Goal: Transaction & Acquisition: Purchase product/service

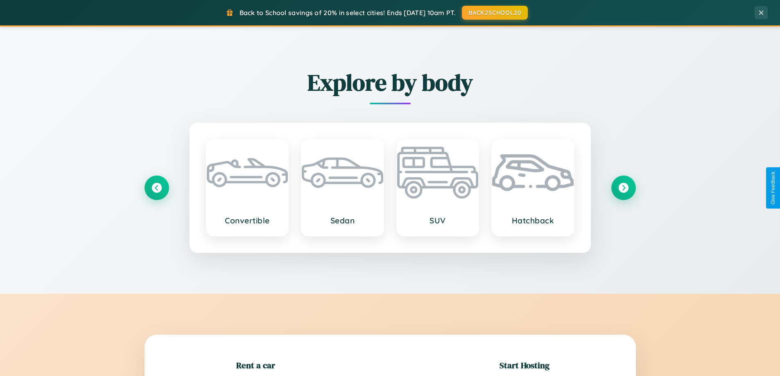
scroll to position [177, 0]
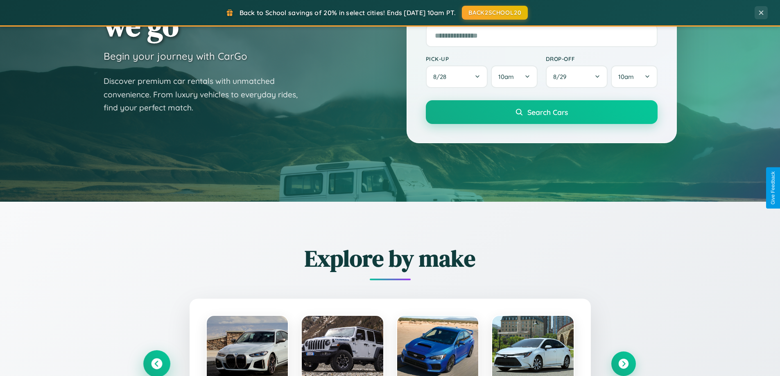
click at [156, 364] on icon at bounding box center [156, 364] width 11 height 11
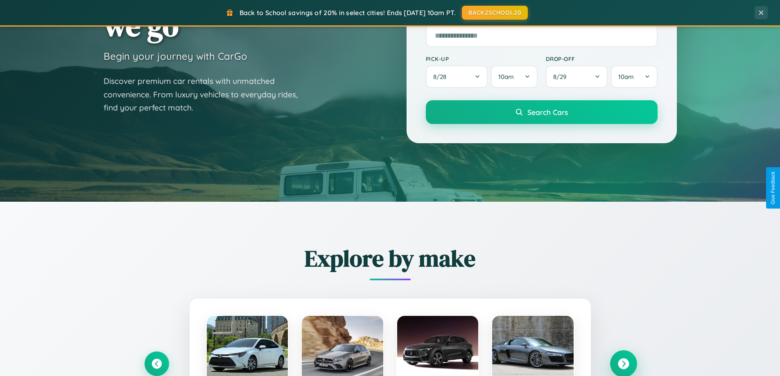
click at [623, 364] on icon at bounding box center [623, 364] width 11 height 11
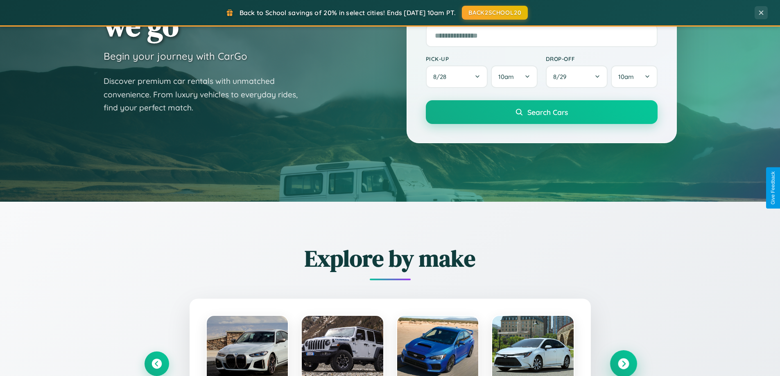
click at [623, 363] on icon at bounding box center [623, 364] width 11 height 11
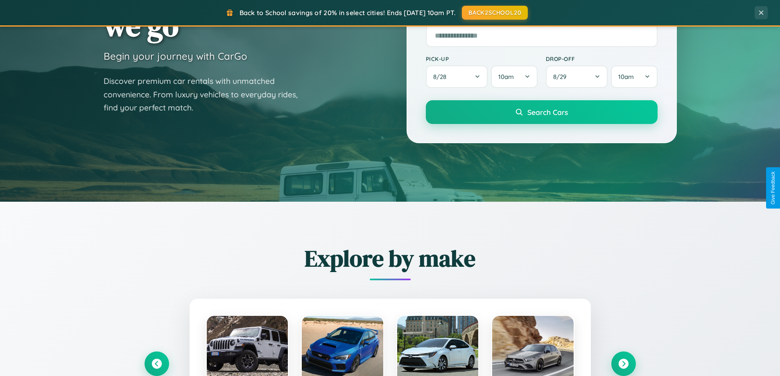
scroll to position [820, 0]
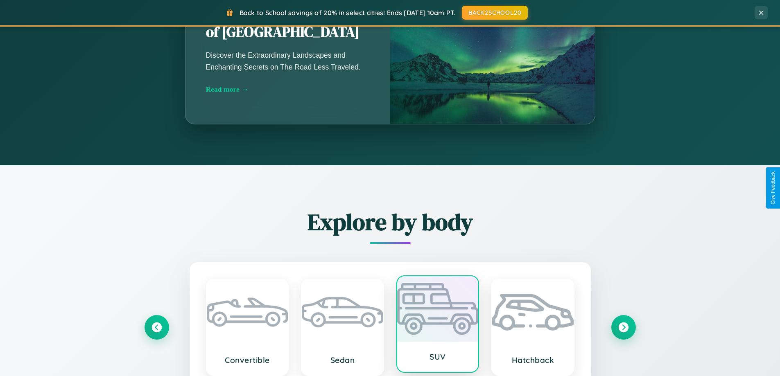
click at [437, 328] on div at bounding box center [437, 309] width 81 height 66
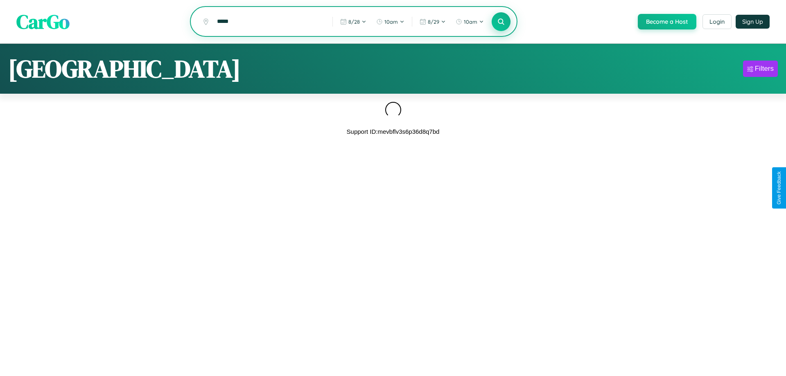
click at [500, 22] on icon at bounding box center [501, 22] width 8 height 8
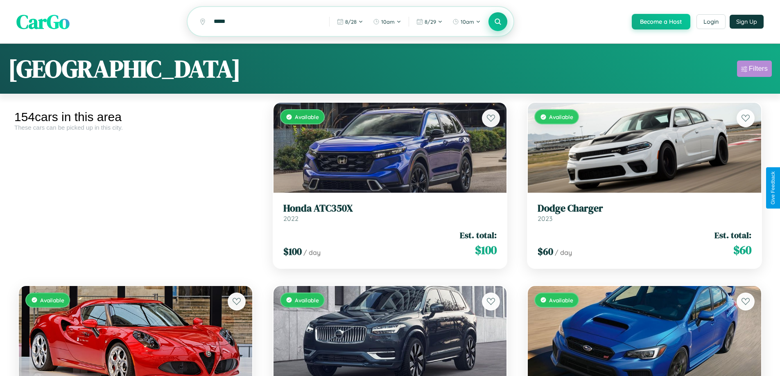
click at [754, 70] on div "Filters" at bounding box center [758, 69] width 19 height 8
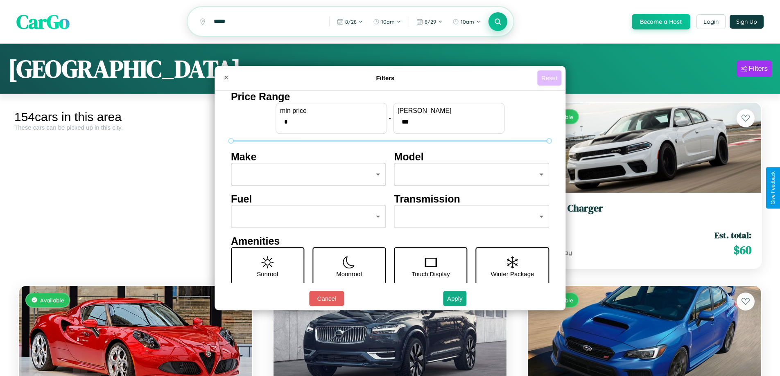
click at [550, 78] on button "Reset" at bounding box center [549, 77] width 24 height 15
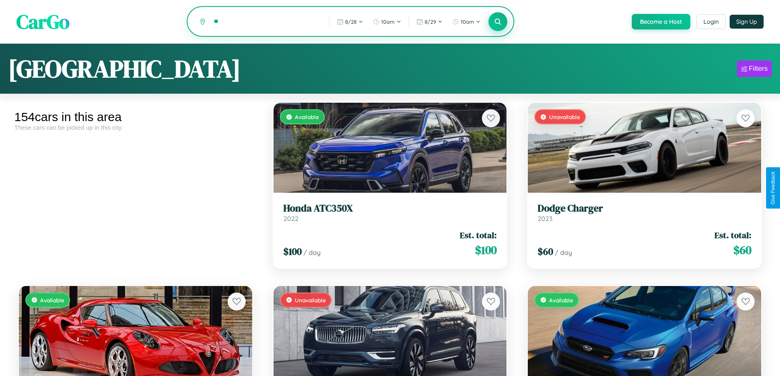
type input "*"
type input "**********"
click at [497, 22] on icon at bounding box center [498, 22] width 8 height 8
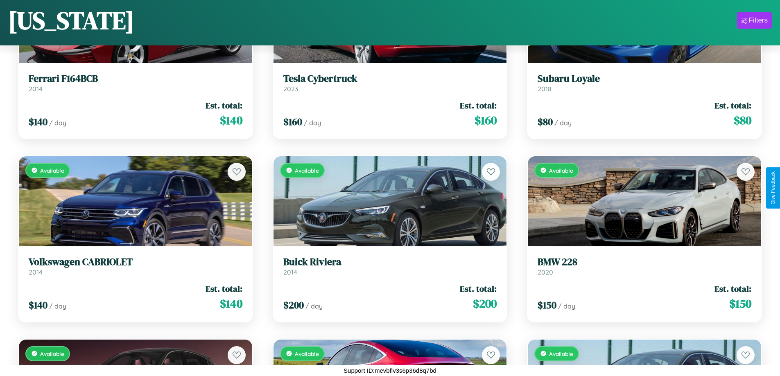
scroll to position [9596, 0]
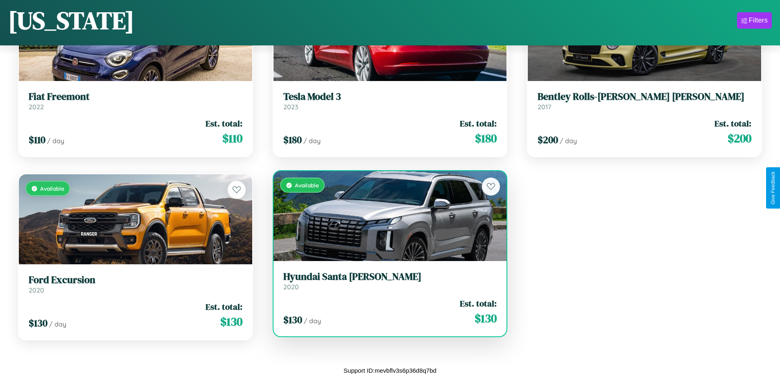
click at [386, 216] on div "Available" at bounding box center [389, 216] width 233 height 90
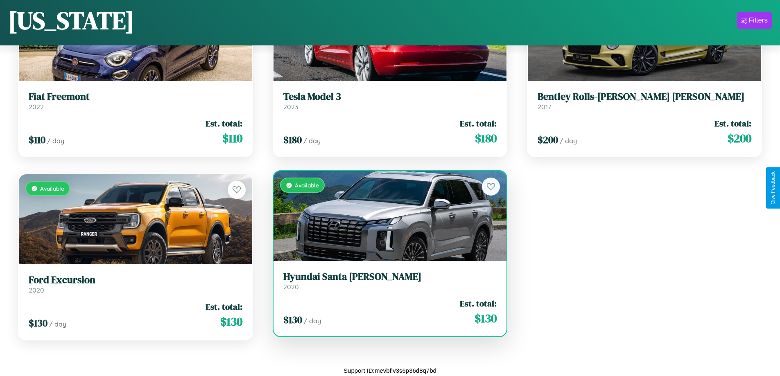
click at [386, 216] on div "Available" at bounding box center [389, 216] width 233 height 90
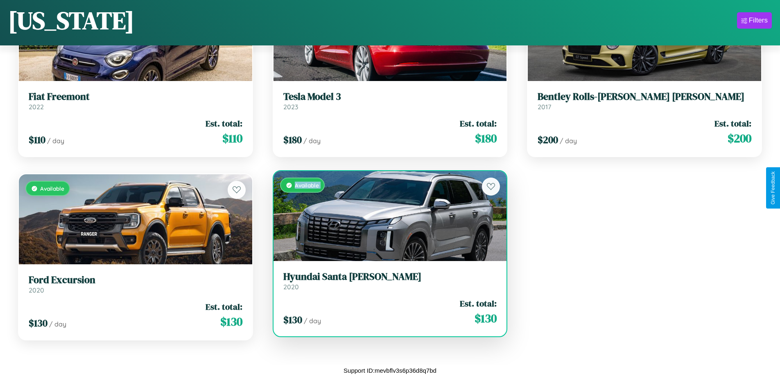
click at [386, 216] on div "Available" at bounding box center [389, 216] width 233 height 90
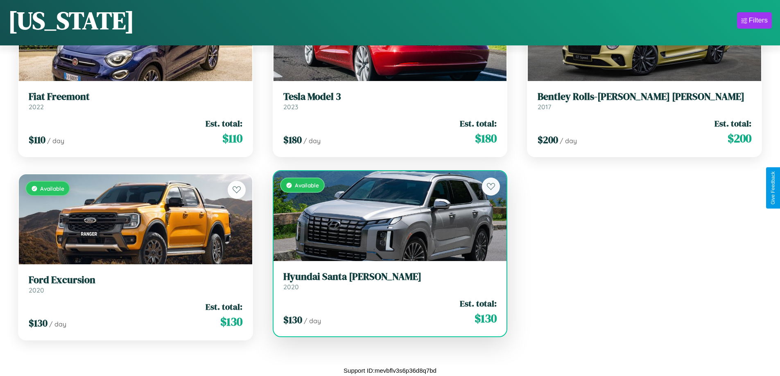
click at [386, 216] on div "Available" at bounding box center [389, 216] width 233 height 90
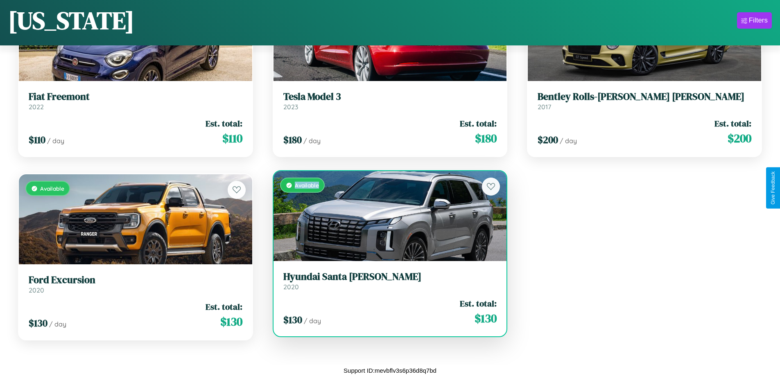
click at [386, 216] on div "Available" at bounding box center [389, 216] width 233 height 90
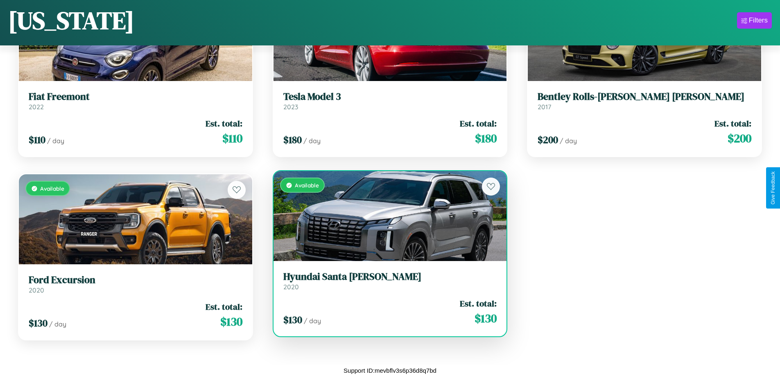
click at [386, 281] on h3 "Hyundai Santa Cruz" at bounding box center [390, 277] width 214 height 12
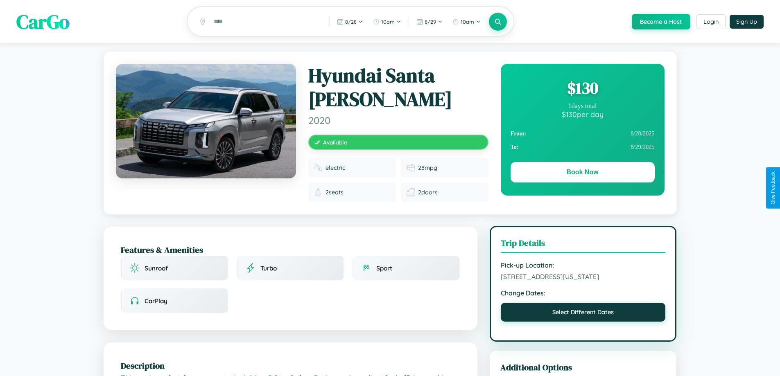
click at [583, 307] on button "Select Different Dates" at bounding box center [583, 312] width 165 height 19
select select "*"
select select "****"
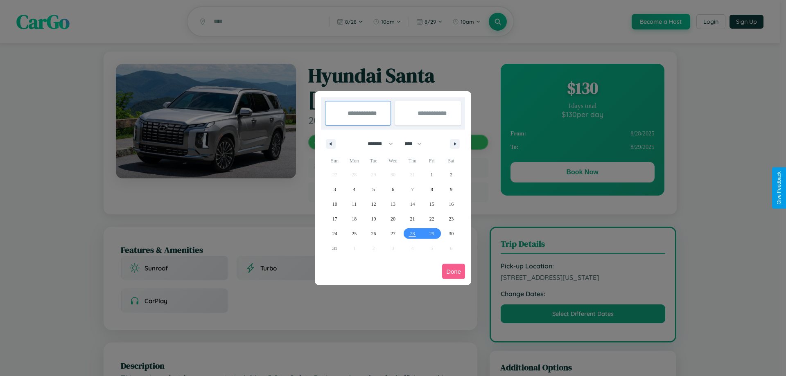
drag, startPoint x: 377, startPoint y: 144, endPoint x: 393, endPoint y: 164, distance: 26.2
click at [377, 144] on select "******* ******** ***** ***** *** **** **** ****** ********* ******* ******** **…" at bounding box center [378, 144] width 35 height 14
select select "*"
drag, startPoint x: 417, startPoint y: 144, endPoint x: 393, endPoint y: 164, distance: 31.3
click at [417, 144] on select "**** **** **** **** **** **** **** **** **** **** **** **** **** **** **** ****…" at bounding box center [412, 144] width 25 height 14
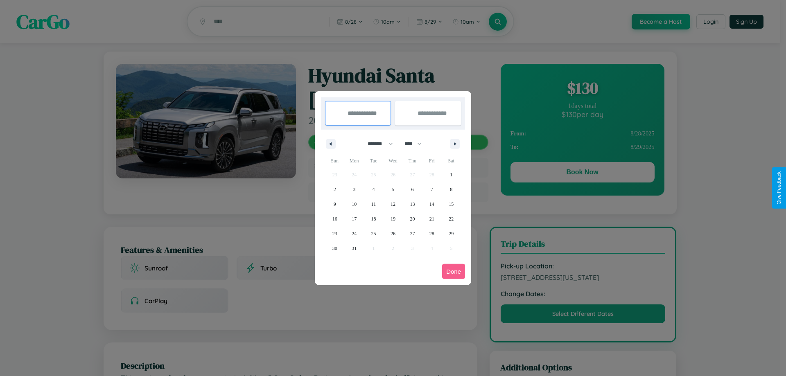
select select "****"
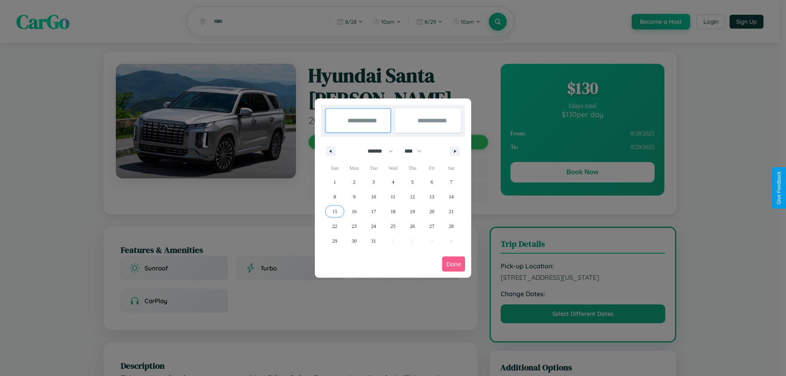
click at [334, 211] on span "15" at bounding box center [334, 211] width 5 height 15
type input "**********"
click at [354, 226] on span "23" at bounding box center [354, 226] width 5 height 15
type input "**********"
click at [454, 264] on button "Done" at bounding box center [453, 264] width 23 height 15
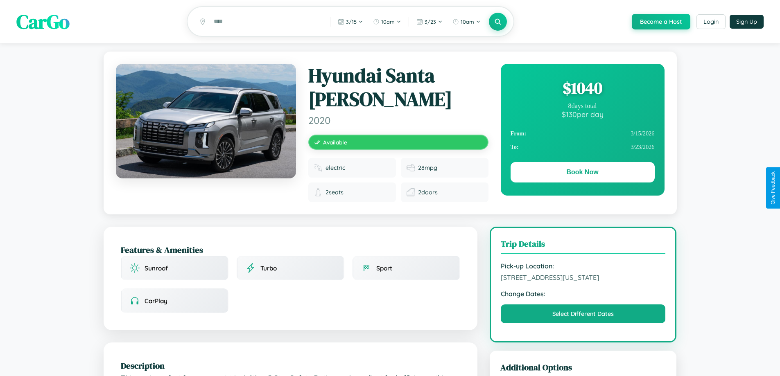
click at [582, 89] on div "$ 1040" at bounding box center [582, 88] width 144 height 22
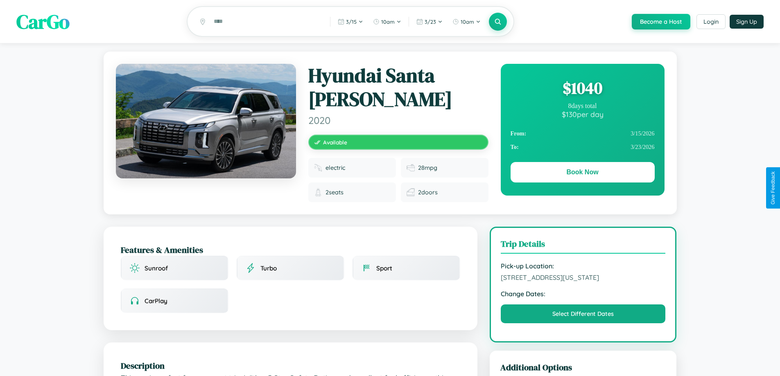
click at [582, 89] on div "$ 1040" at bounding box center [582, 88] width 144 height 22
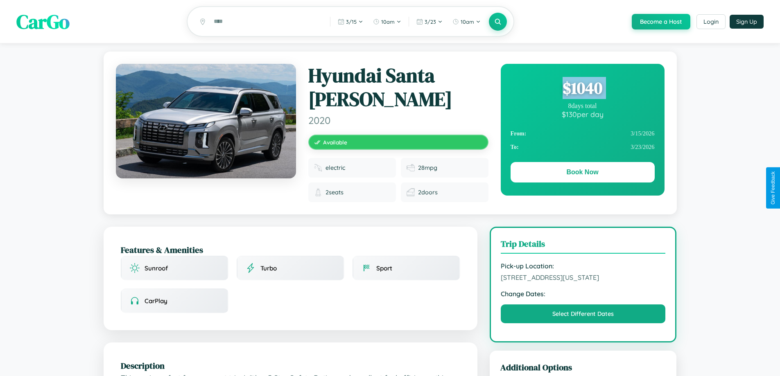
click at [582, 89] on div "$ 1040" at bounding box center [582, 88] width 144 height 22
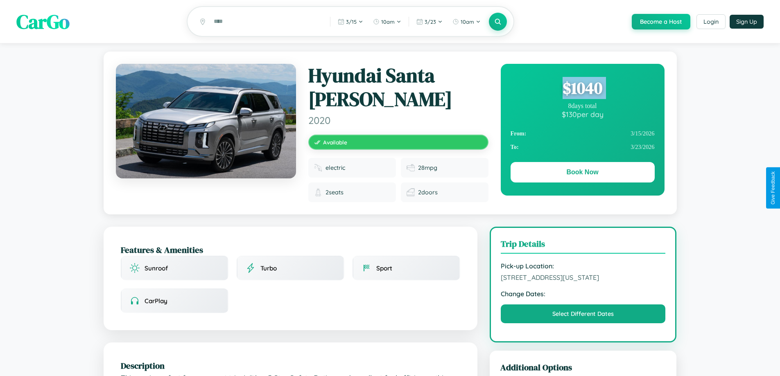
click at [582, 89] on div "$ 1040" at bounding box center [582, 88] width 144 height 22
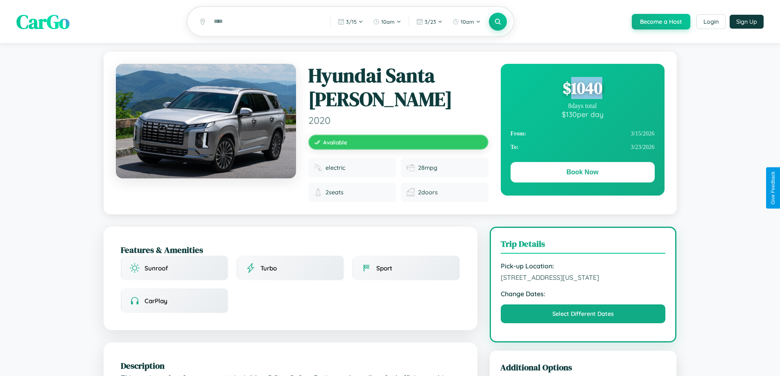
click at [582, 89] on div "$ 1040" at bounding box center [582, 88] width 144 height 22
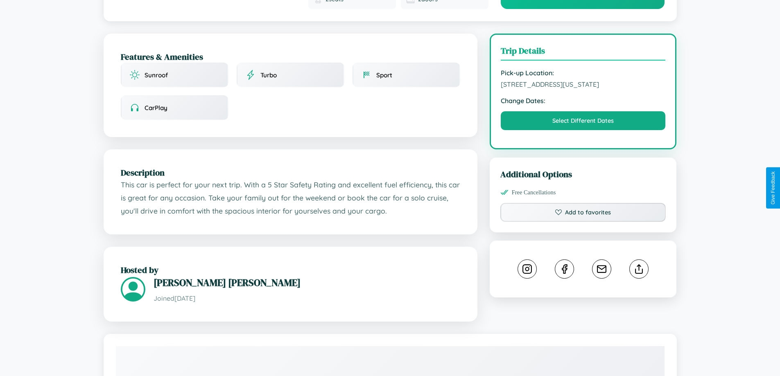
scroll to position [212, 0]
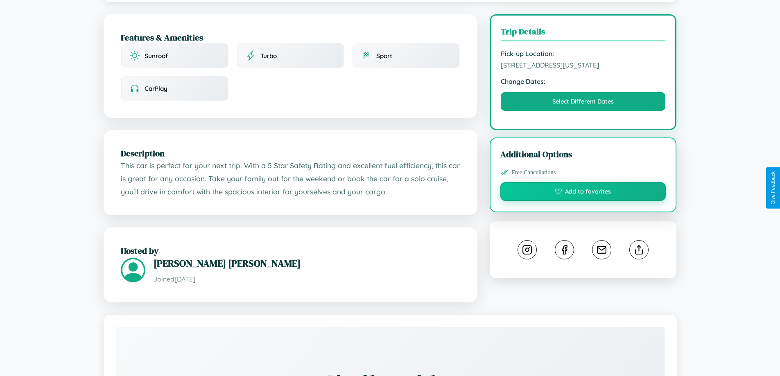
click at [583, 186] on button "Add to favorites" at bounding box center [583, 191] width 166 height 19
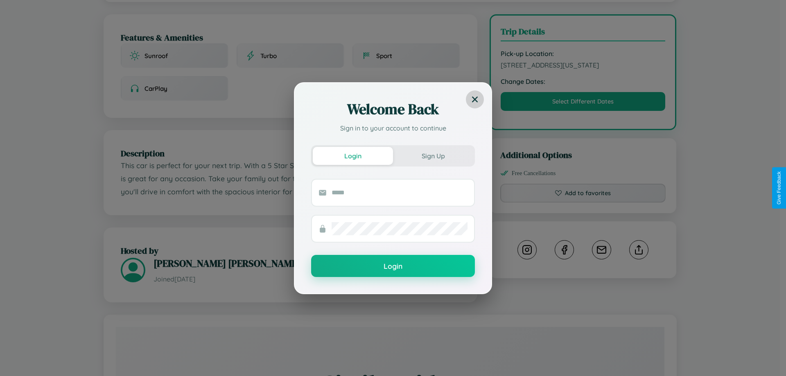
click at [475, 99] on icon at bounding box center [475, 99] width 6 height 6
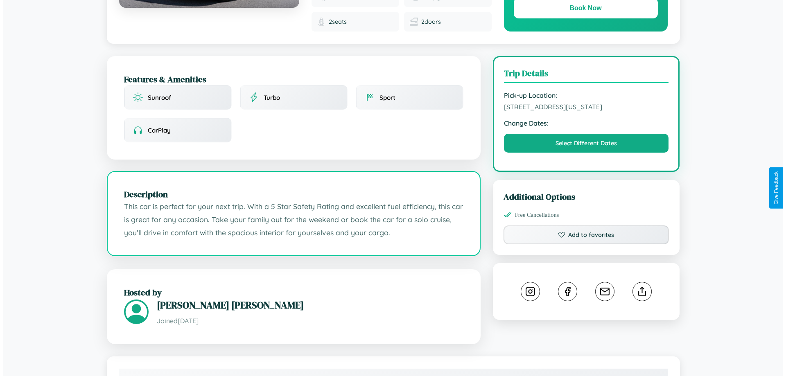
scroll to position [0, 0]
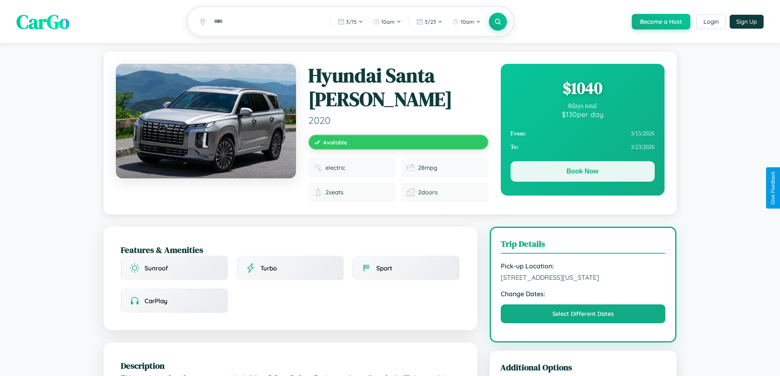
click at [582, 173] on button "Book Now" at bounding box center [582, 171] width 144 height 20
